Goal: Complete application form

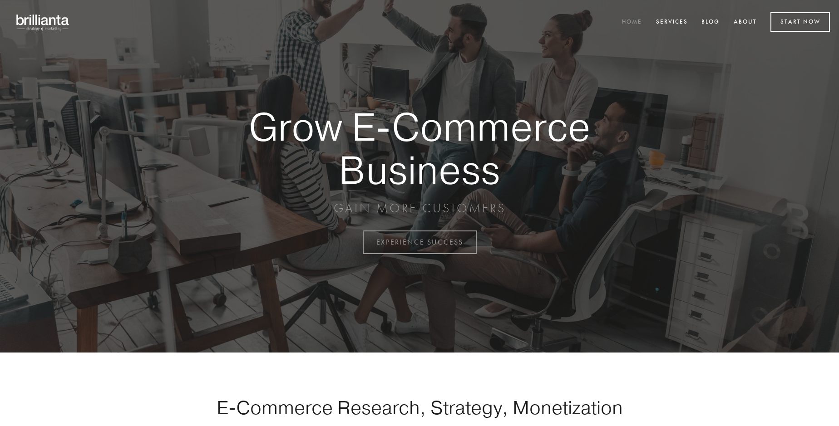
scroll to position [2379, 0]
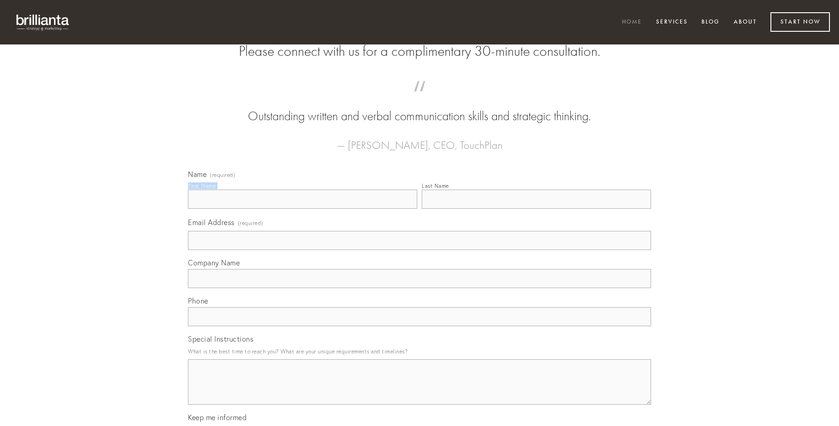
type input "[PERSON_NAME] PhD"
click at [536, 209] on input "Last Name" at bounding box center [536, 199] width 229 height 19
type input "[PERSON_NAME] PhD"
click at [419, 250] on input "Email Address (required)" at bounding box center [419, 240] width 463 height 19
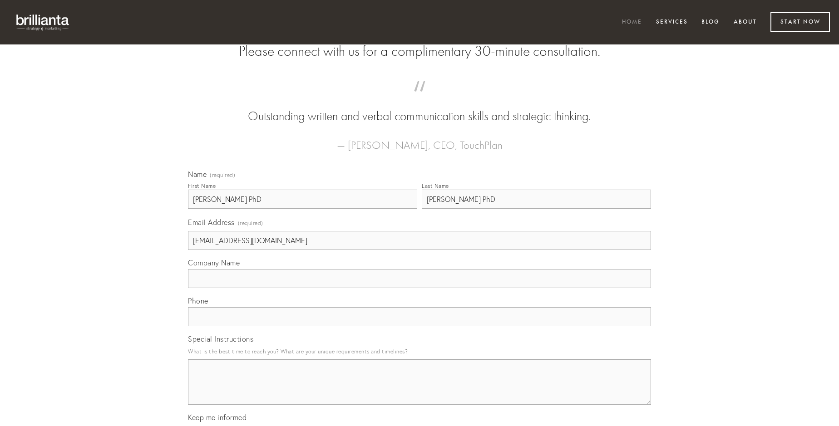
type input "[EMAIL_ADDRESS][DOMAIN_NAME]"
click at [419, 288] on input "Company Name" at bounding box center [419, 278] width 463 height 19
type input "bis"
click at [419, 326] on input "text" at bounding box center [419, 316] width 463 height 19
click at [419, 390] on textarea "Special Instructions" at bounding box center [419, 381] width 463 height 45
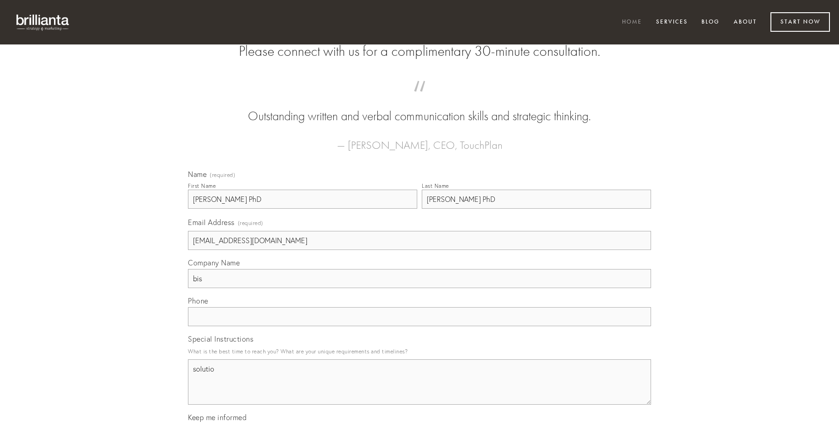
type textarea "solutio"
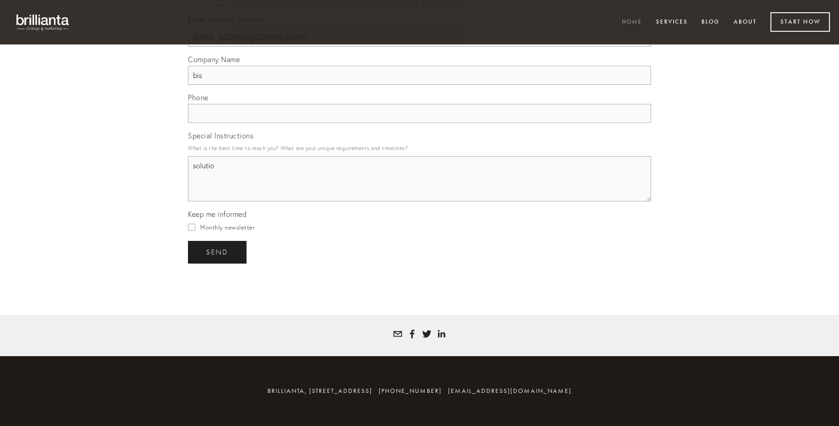
click at [218, 252] on span "send" at bounding box center [217, 252] width 22 height 8
